Goal: Task Accomplishment & Management: Complete application form

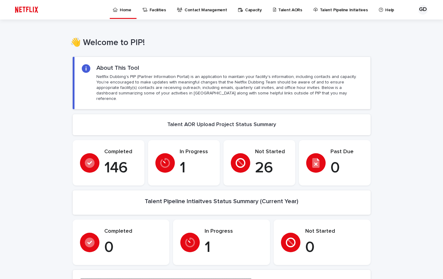
click at [278, 9] on p "Talent AORs" at bounding box center [290, 6] width 24 height 13
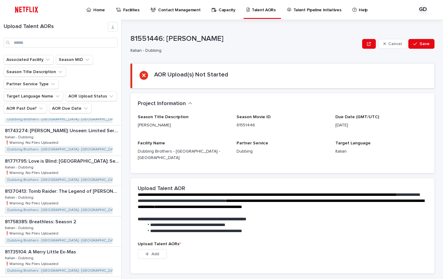
scroll to position [183, 0]
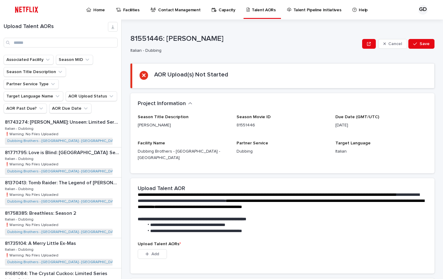
click at [82, 185] on div "81370413: Tomb Raider: The Legend of [PERSON_NAME]: Season 2 81370413: Tomb Rai…" at bounding box center [60, 192] width 121 height 30
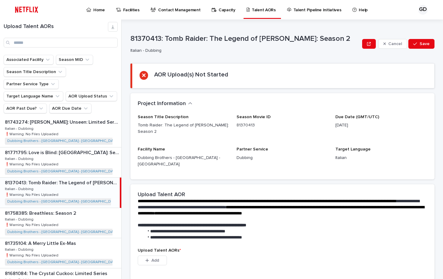
click at [71, 185] on div "81370413: Tomb Raider: The Legend of [PERSON_NAME]: Season 2 81370413: Tomb Rai…" at bounding box center [60, 192] width 120 height 30
drag, startPoint x: 58, startPoint y: 211, endPoint x: 78, endPoint y: 244, distance: 39.1
click at [58, 211] on div "81758385: Breathless: Season 2 81758385: Breathless: Season 2 Italian - Dubbing…" at bounding box center [60, 223] width 121 height 30
click at [78, 244] on div "81735104: A Merry Little Ex-Mas 81735104: A Merry Little Ex-Mas Italian - Dubbi…" at bounding box center [60, 253] width 121 height 30
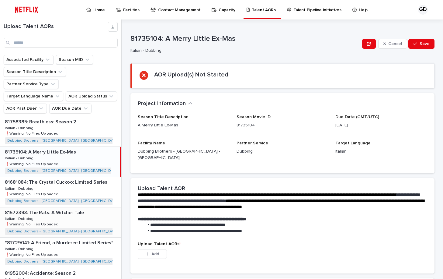
scroll to position [304, 0]
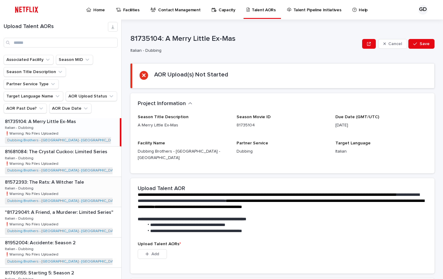
click at [82, 219] on div ""81729041: A Friend, a Murderer: Limited Series" "81729041: A Friend, a Murdere…" at bounding box center [60, 222] width 121 height 30
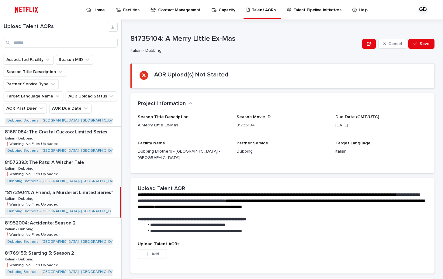
scroll to position [335, 0]
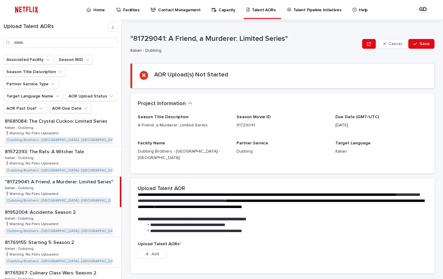
click at [83, 207] on div "81952004: Accidente: Season 2 81952004: Accidente: Season 2 Italian - Dubbing I…" at bounding box center [60, 222] width 121 height 30
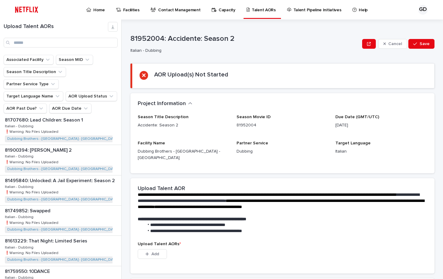
scroll to position [608, 0]
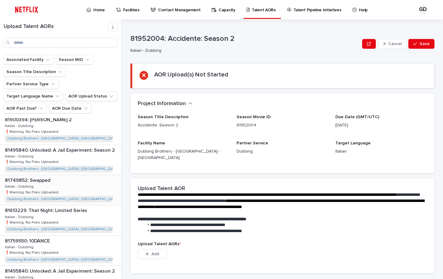
click at [72, 175] on div "81749852: Swapped 81749852: Swapped Italian - Dubbing Italian - Dubbing ❗️Warni…" at bounding box center [60, 190] width 121 height 30
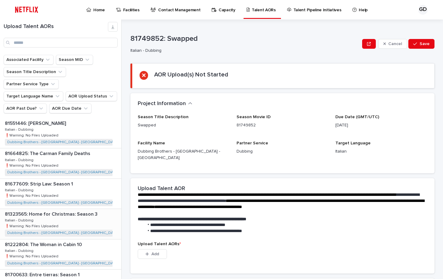
scroll to position [30, 0]
click at [75, 246] on div "81700633: Entre tierras: Season 1 81700633: Entre tierras: Season 1 Italian - D…" at bounding box center [60, 254] width 121 height 30
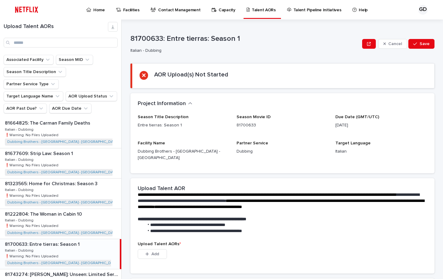
click at [75, 245] on div "81700633: Entre tierras: Season 1 81700633: Entre tierras: Season 1 Italian - D…" at bounding box center [60, 254] width 120 height 30
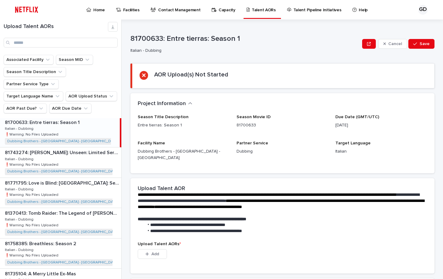
scroll to position [183, 0]
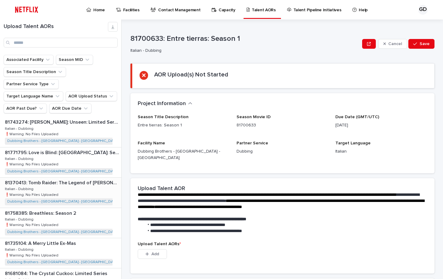
click at [79, 183] on div "81370413: Tomb Raider: The Legend of [PERSON_NAME]: Season 2 81370413: Tomb Rai…" at bounding box center [60, 192] width 121 height 30
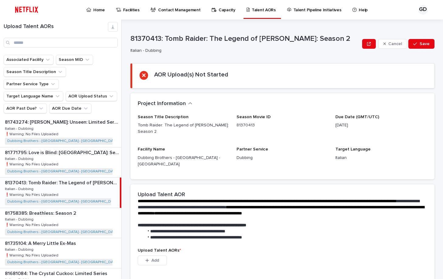
click at [79, 183] on div "81370413: Tomb Raider: The Legend of [PERSON_NAME]: Season 2 81370413: Tomb Rai…" at bounding box center [60, 192] width 120 height 30
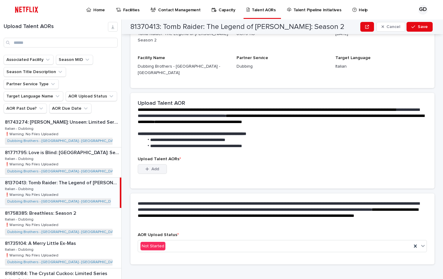
click at [154, 167] on span "Add" at bounding box center [156, 169] width 8 height 4
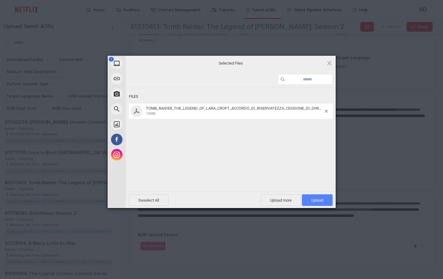
click at [320, 203] on span "Upload 1" at bounding box center [317, 200] width 31 height 12
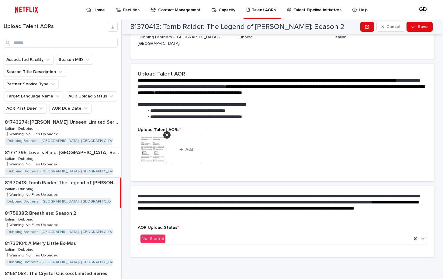
scroll to position [85, 0]
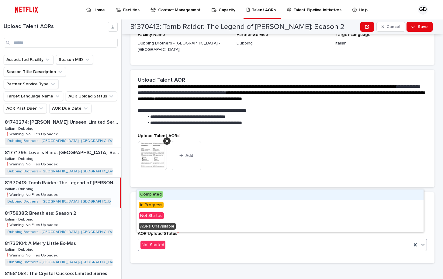
click at [170, 240] on div "Not Started" at bounding box center [275, 245] width 274 height 10
click at [173, 198] on div "Completed" at bounding box center [280, 194] width 287 height 11
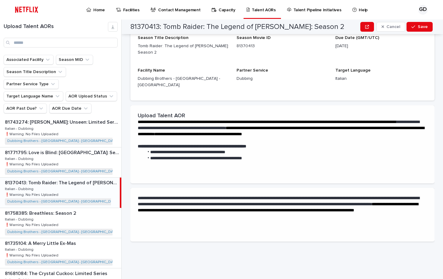
scroll to position [0, 0]
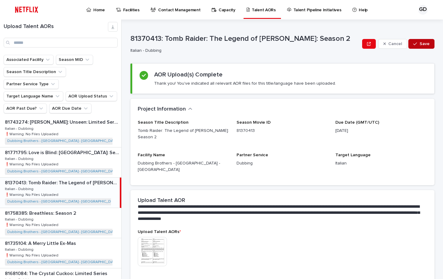
click at [420, 46] on span "Save" at bounding box center [425, 44] width 10 height 4
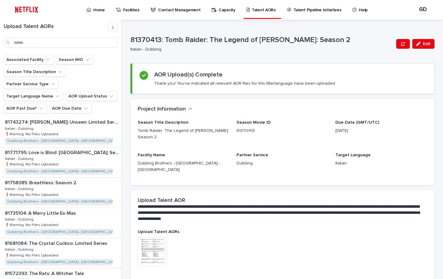
click at [153, 247] on img at bounding box center [152, 251] width 29 height 29
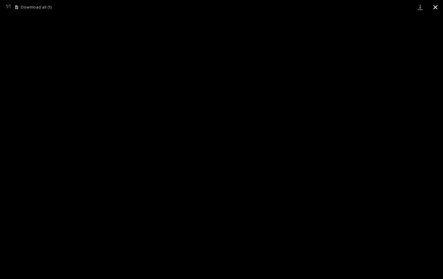
click at [434, 7] on button "Close gallery" at bounding box center [435, 7] width 15 height 14
